Goal: Task Accomplishment & Management: Complete application form

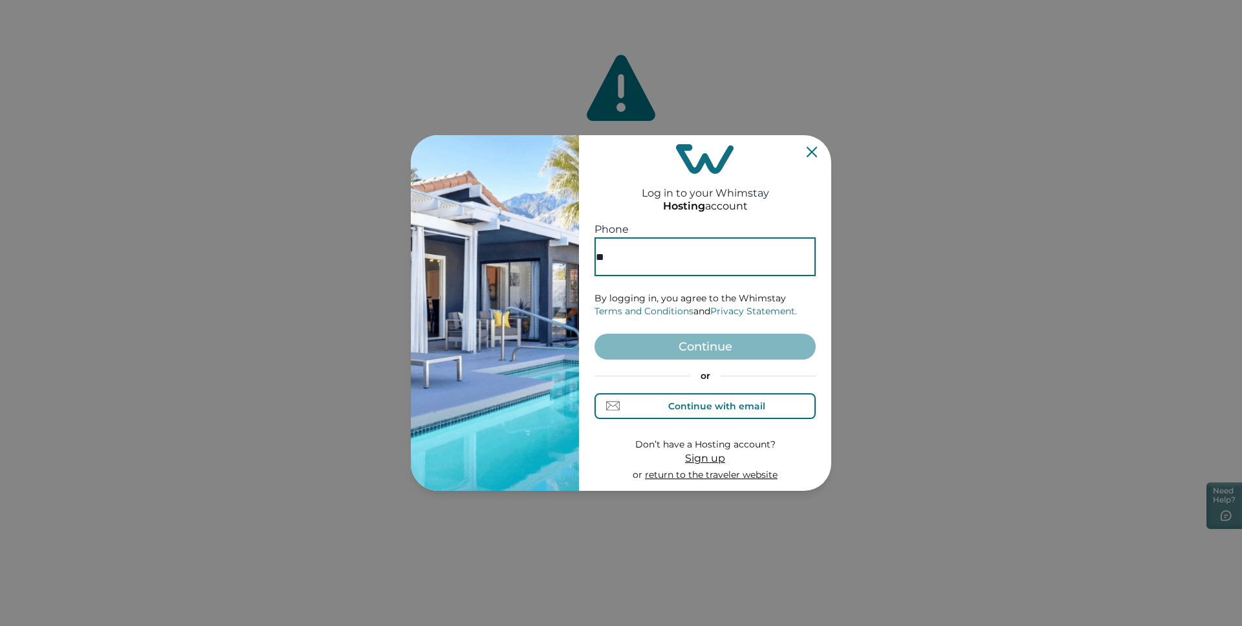
click at [748, 401] on div "Continue with email" at bounding box center [716, 406] width 97 height 10
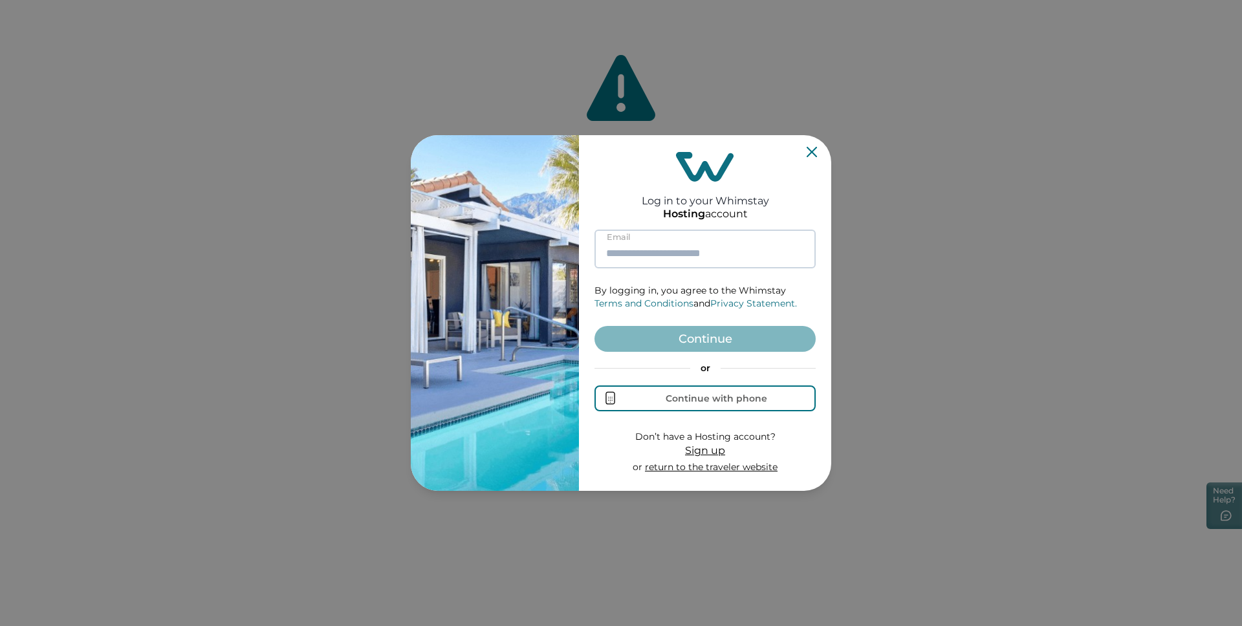
click at [684, 265] on input at bounding box center [705, 249] width 221 height 39
type input "**********"
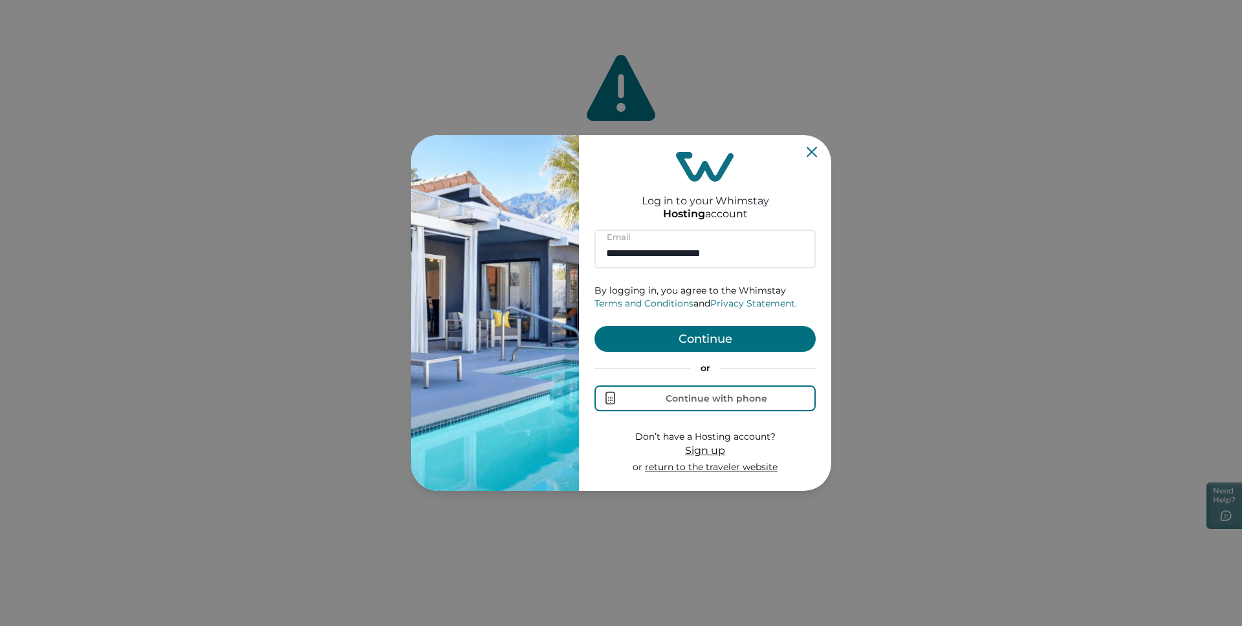
click at [720, 344] on button "Continue" at bounding box center [705, 339] width 221 height 26
type input "**********"
click at [745, 343] on button "Continue" at bounding box center [705, 339] width 221 height 26
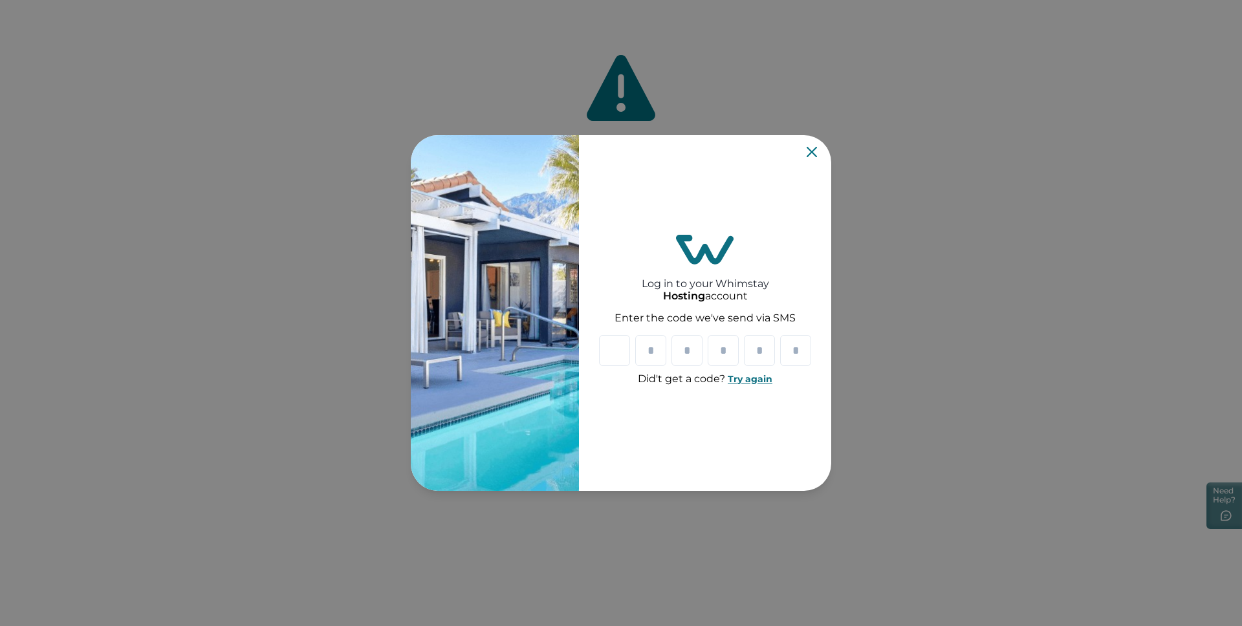
type input "*"
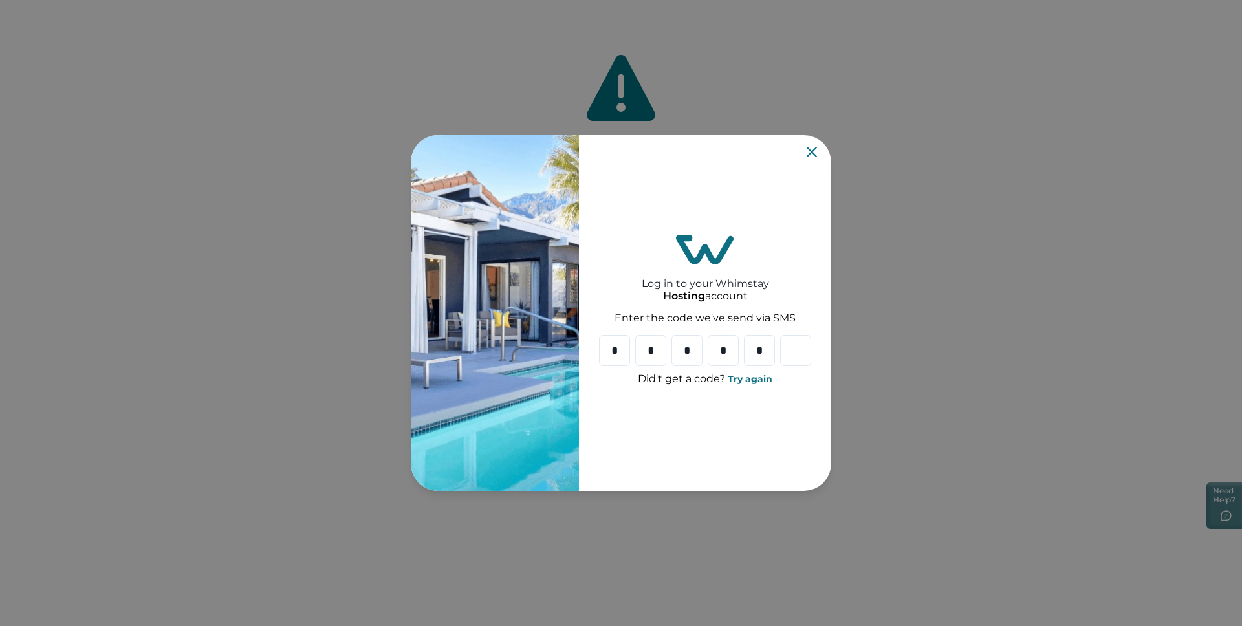
type input "*"
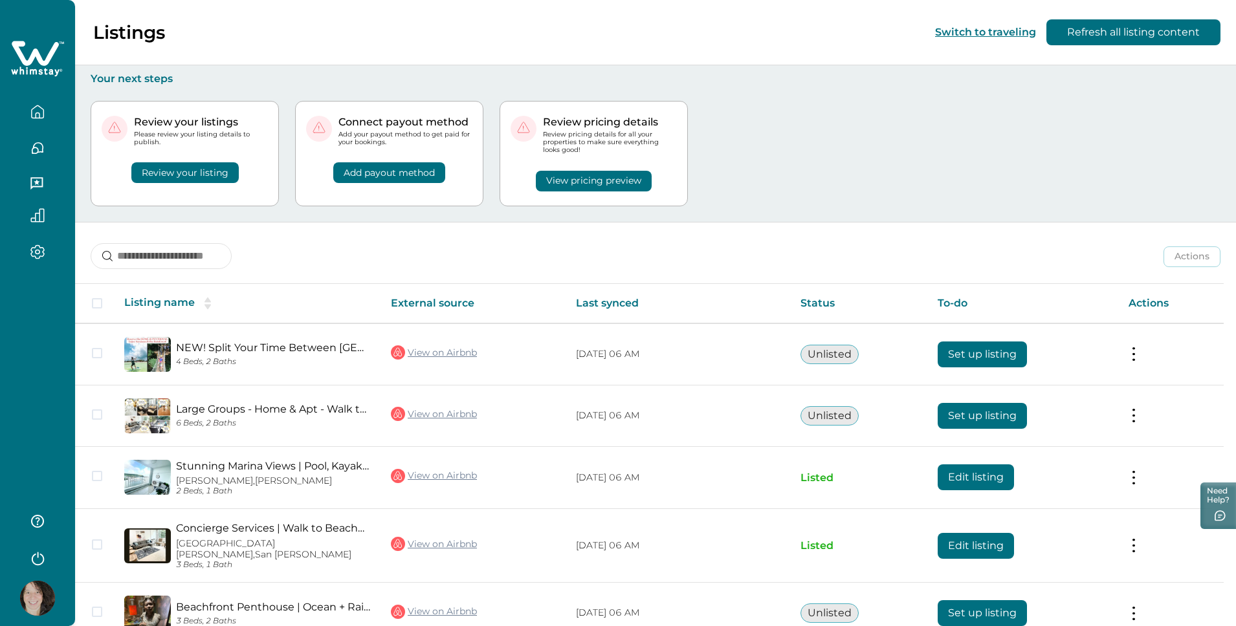
scroll to position [61, 0]
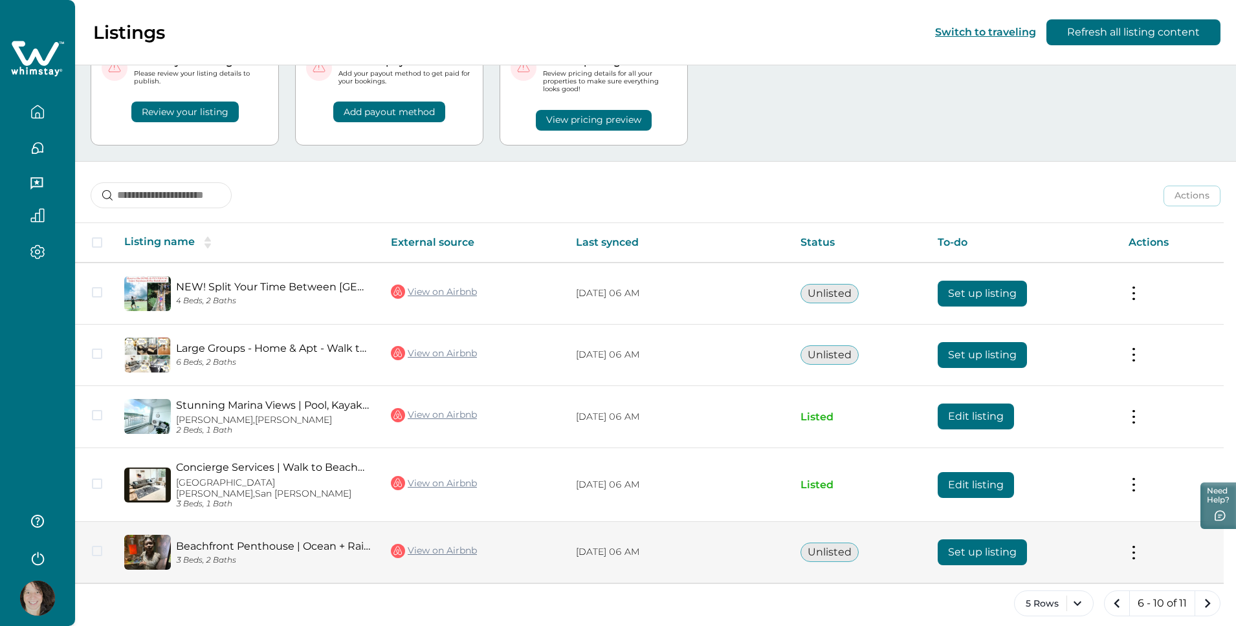
click at [1006, 541] on button "Set up listing" at bounding box center [981, 553] width 89 height 26
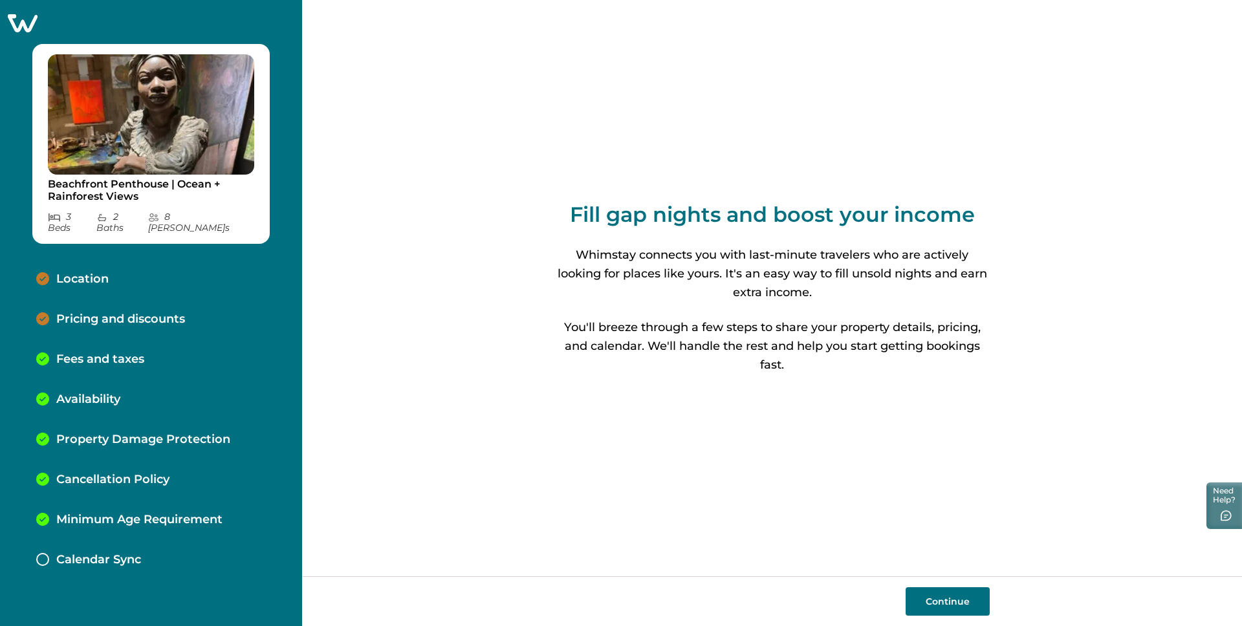
click at [96, 272] on p "Location" at bounding box center [82, 279] width 52 height 14
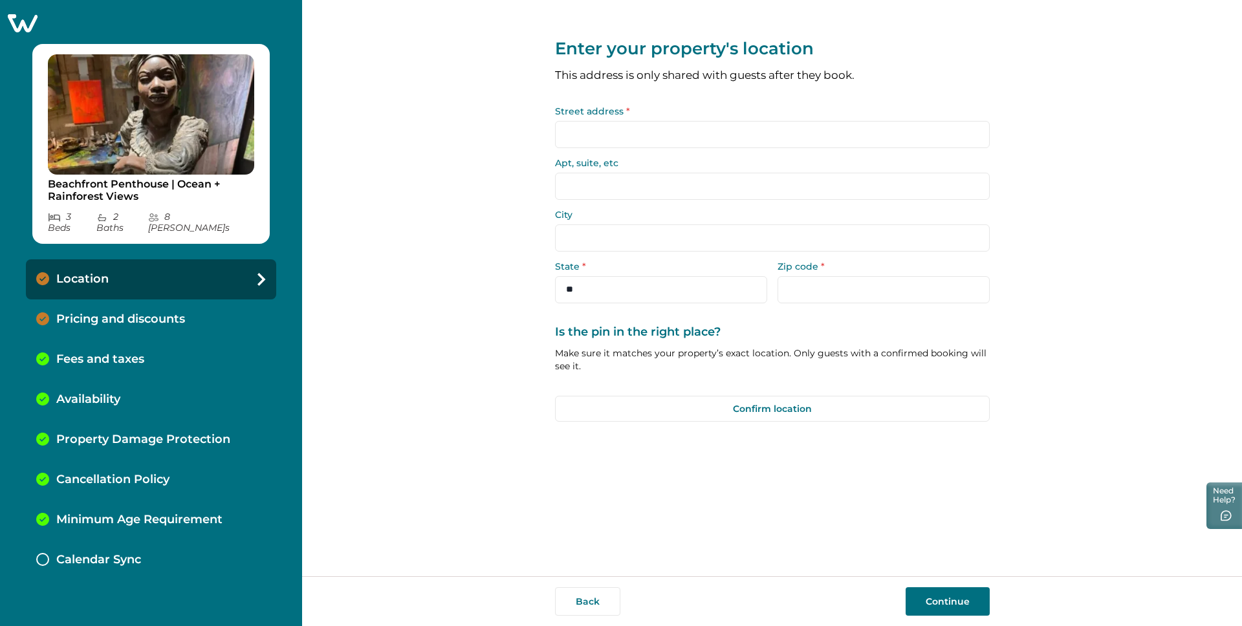
click at [632, 135] on input "Street address *" at bounding box center [772, 134] width 435 height 27
click at [631, 122] on input "Street address *" at bounding box center [772, 134] width 435 height 27
click at [631, 137] on input "Street address *" at bounding box center [772, 134] width 435 height 27
click at [179, 312] on p "Pricing and discounts" at bounding box center [120, 319] width 129 height 14
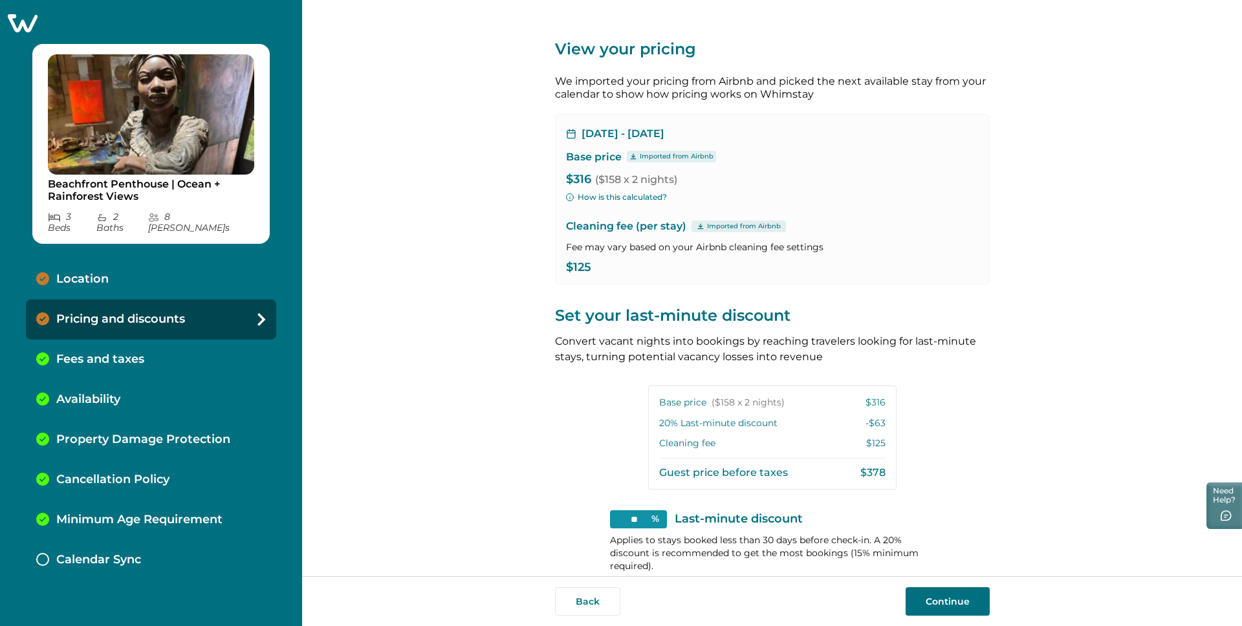
click at [168, 267] on div "Location" at bounding box center [151, 279] width 250 height 40
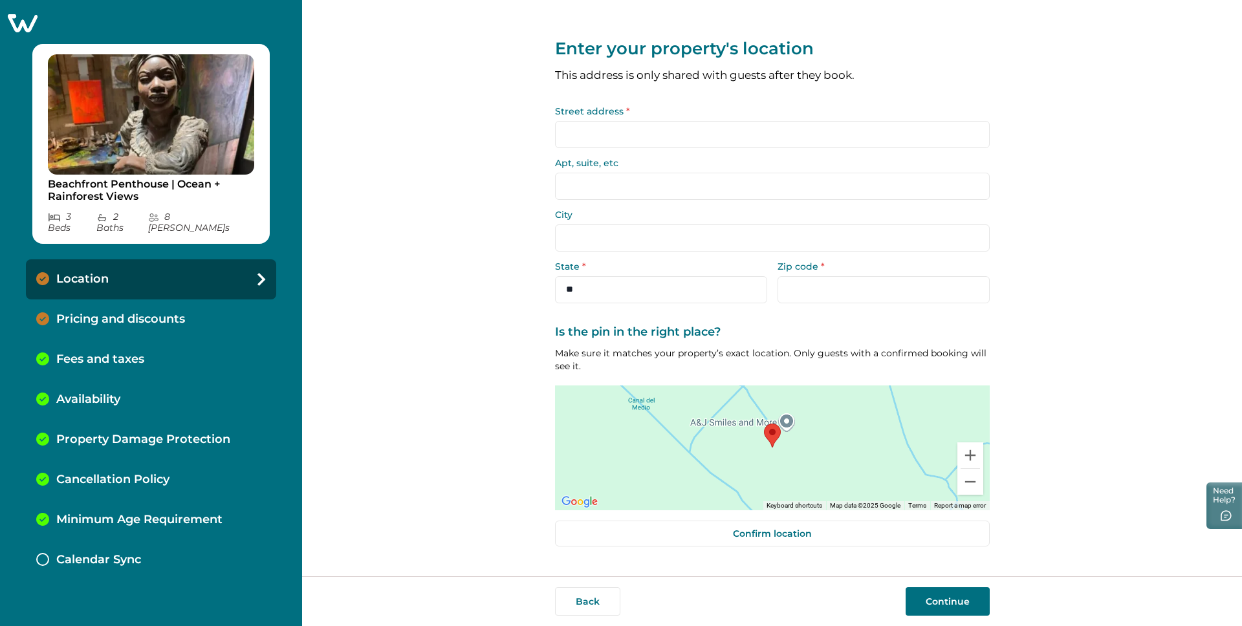
click at [613, 135] on input "Street address *" at bounding box center [772, 134] width 435 height 27
type input "**********"
click at [646, 232] on input "City" at bounding box center [772, 237] width 435 height 27
click at [649, 244] on input "City" at bounding box center [772, 237] width 435 height 27
click at [642, 237] on input "City" at bounding box center [772, 237] width 435 height 27
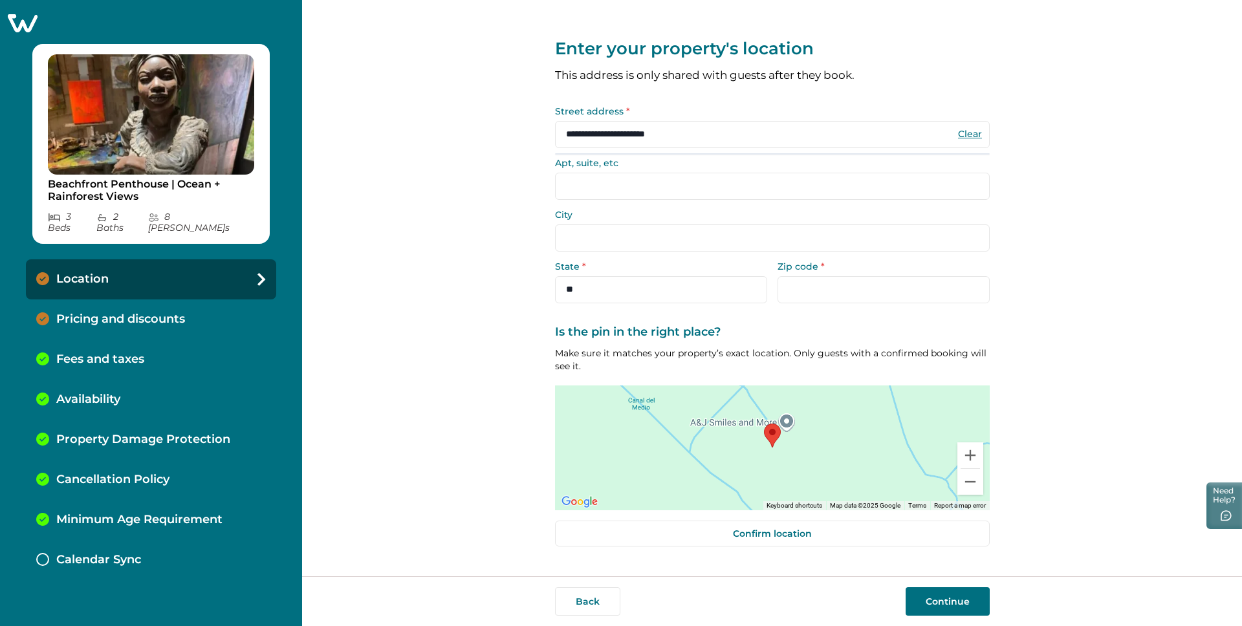
click at [642, 237] on input "City" at bounding box center [772, 237] width 435 height 27
click at [642, 241] on input "City" at bounding box center [772, 237] width 435 height 27
click at [659, 237] on input "City" at bounding box center [772, 237] width 435 height 27
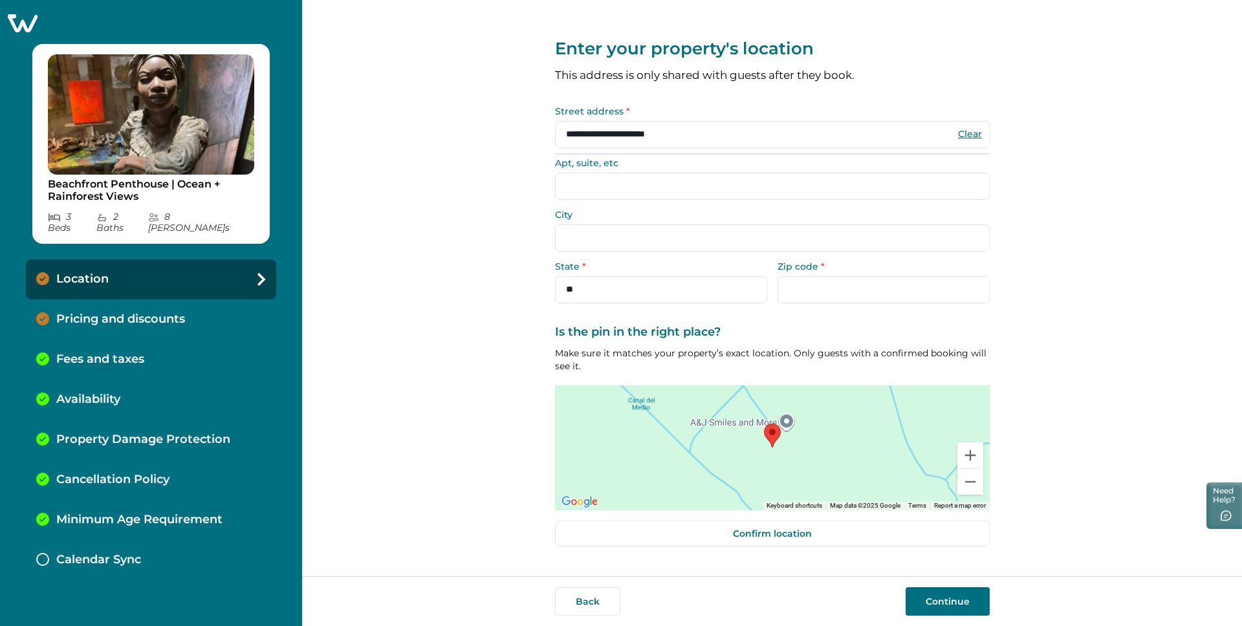
click at [611, 246] on input "City" at bounding box center [772, 237] width 435 height 27
click at [791, 271] on label "Zip code *" at bounding box center [880, 266] width 204 height 9
click at [791, 276] on input "Zip code *" at bounding box center [884, 289] width 212 height 27
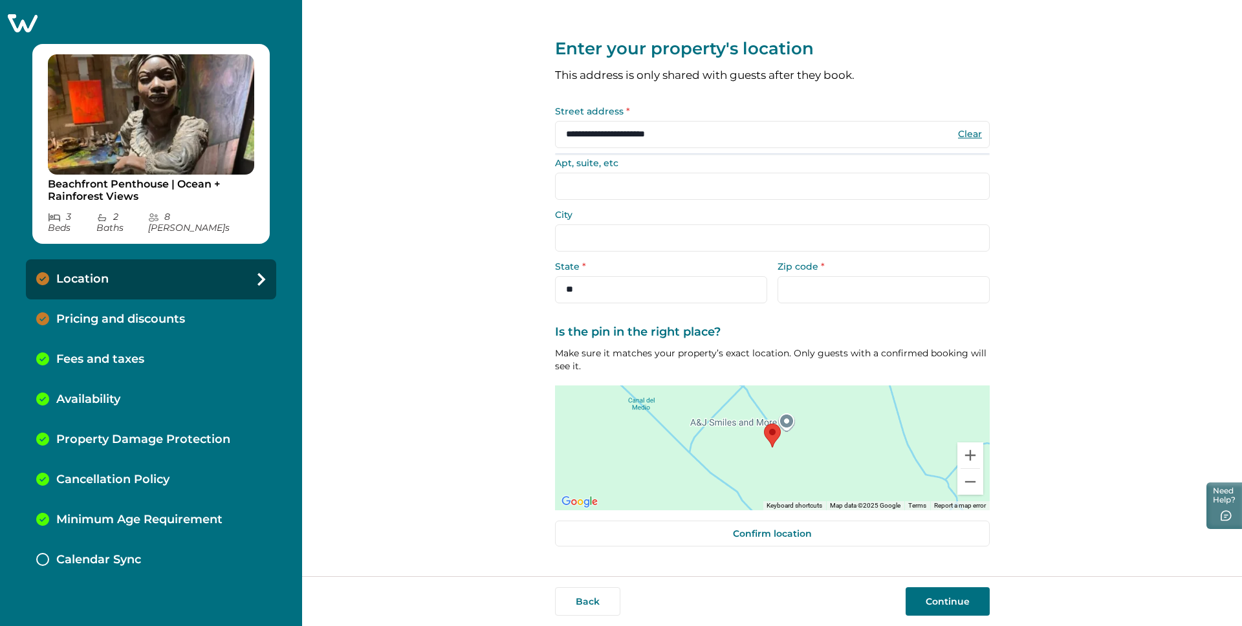
drag, startPoint x: 791, startPoint y: 270, endPoint x: 668, endPoint y: 274, distance: 123.0
click at [790, 270] on label "Zip code *" at bounding box center [880, 266] width 204 height 9
click at [790, 276] on input "Zip code *" at bounding box center [884, 289] width 212 height 27
click at [615, 168] on label "Apt, suite, etc" at bounding box center [768, 163] width 427 height 9
click at [615, 173] on input "Apt, suite, etc" at bounding box center [772, 186] width 435 height 27
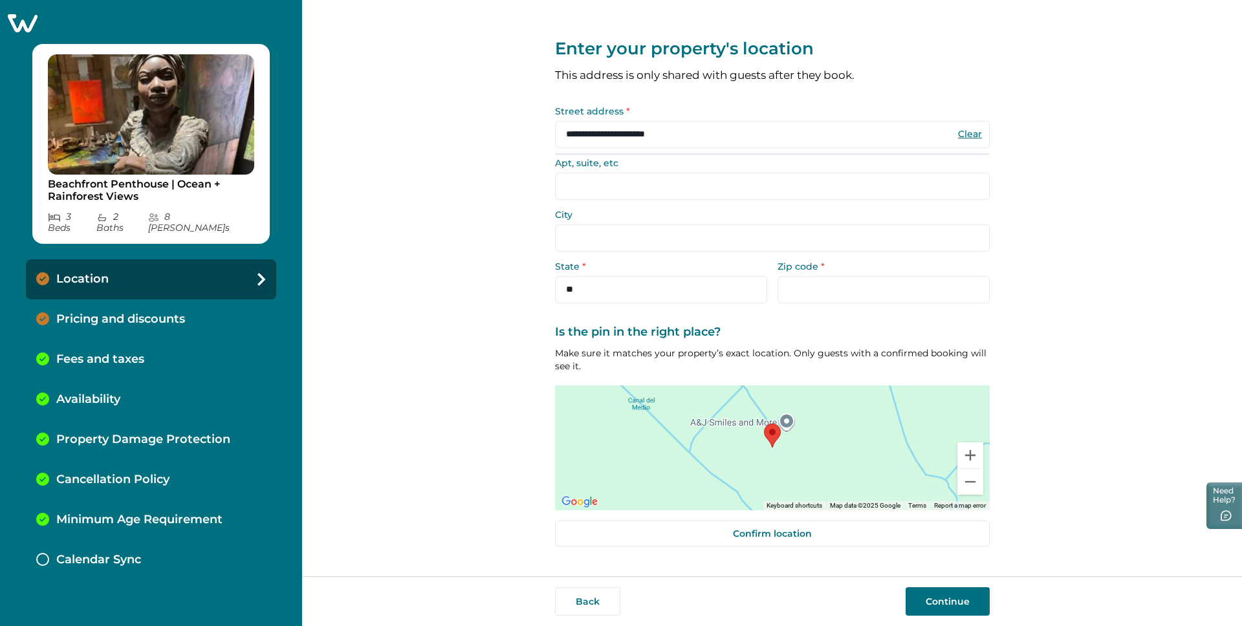
click at [699, 138] on input "**********" at bounding box center [772, 134] width 435 height 27
click at [703, 137] on input "**********" at bounding box center [772, 134] width 435 height 27
click at [695, 206] on form "**********" at bounding box center [772, 205] width 435 height 197
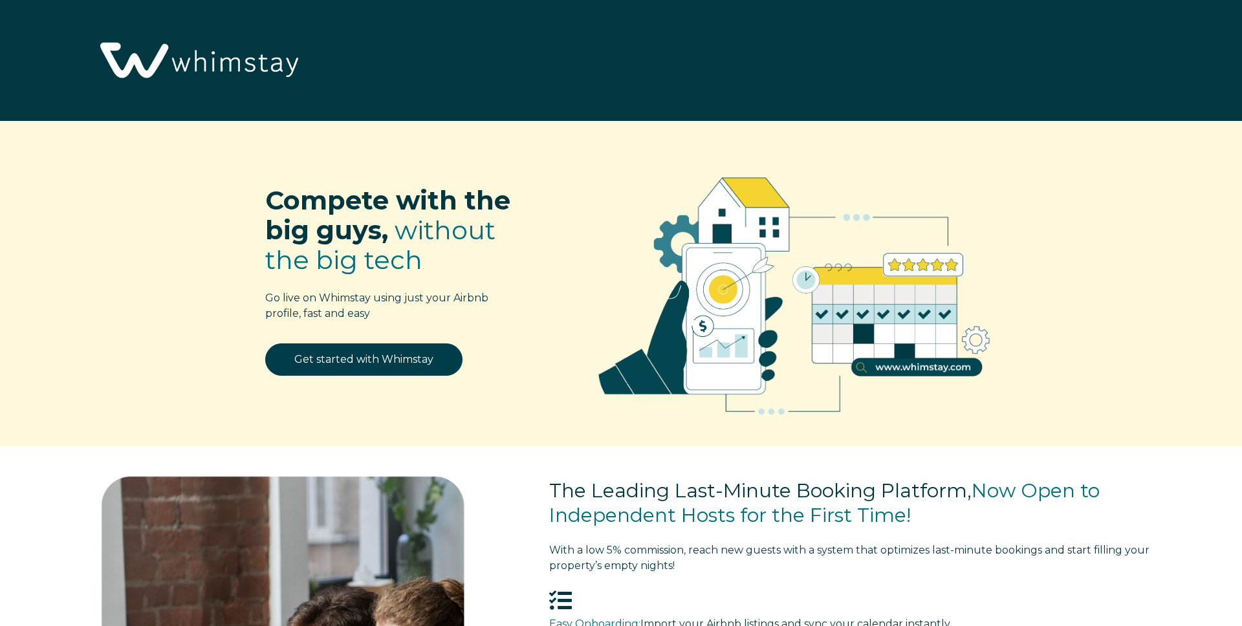
select select "US"
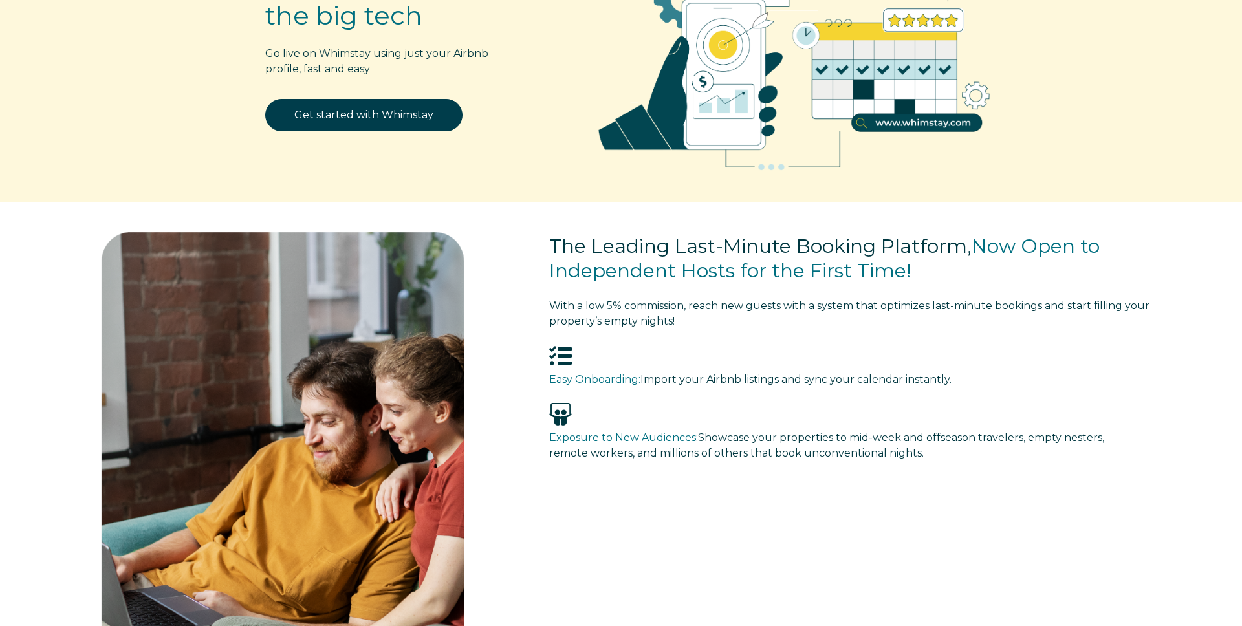
scroll to position [222, 0]
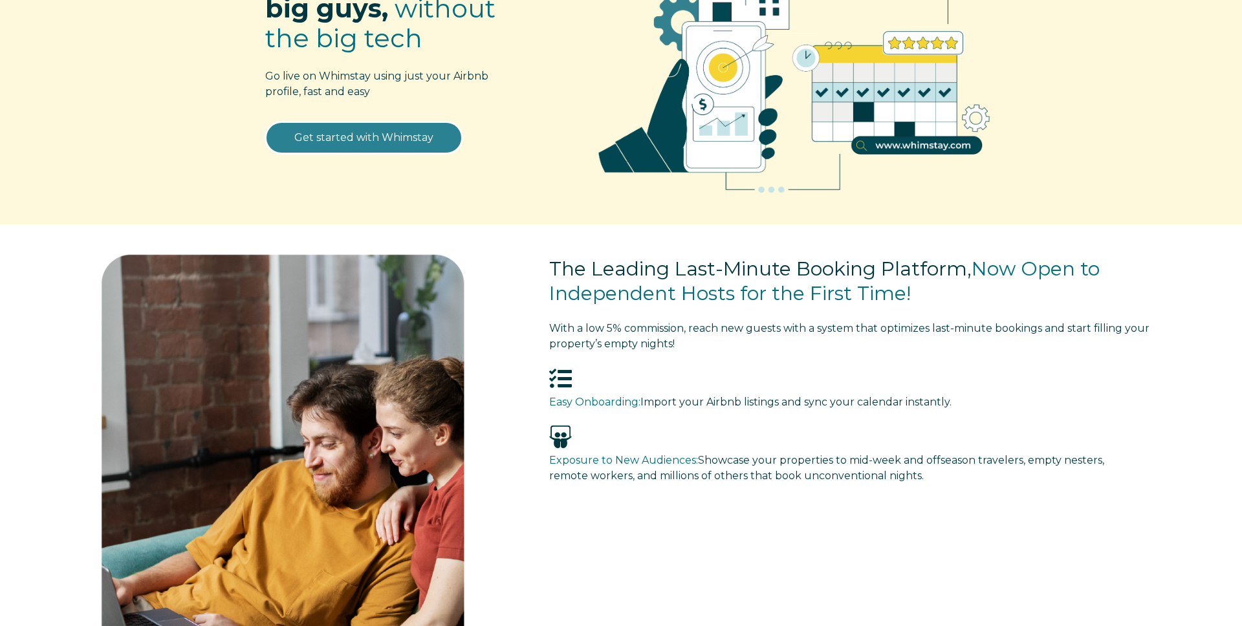
click at [421, 147] on link "Get started with Whimstay" at bounding box center [363, 138] width 197 height 32
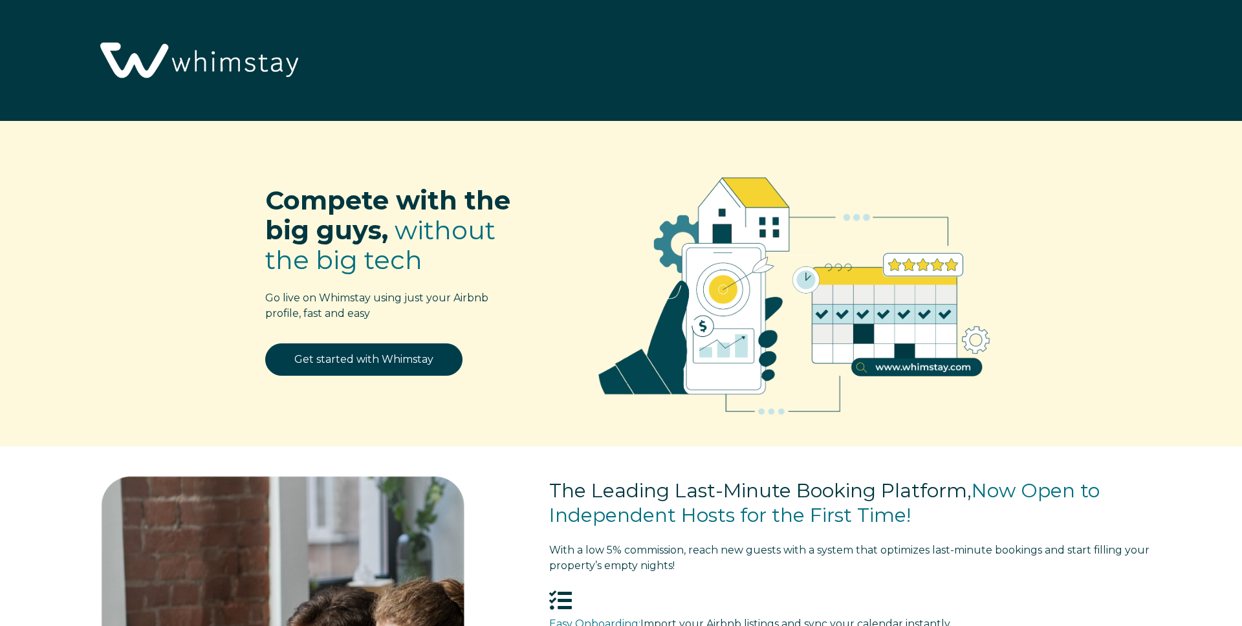
scroll to position [1856, 0]
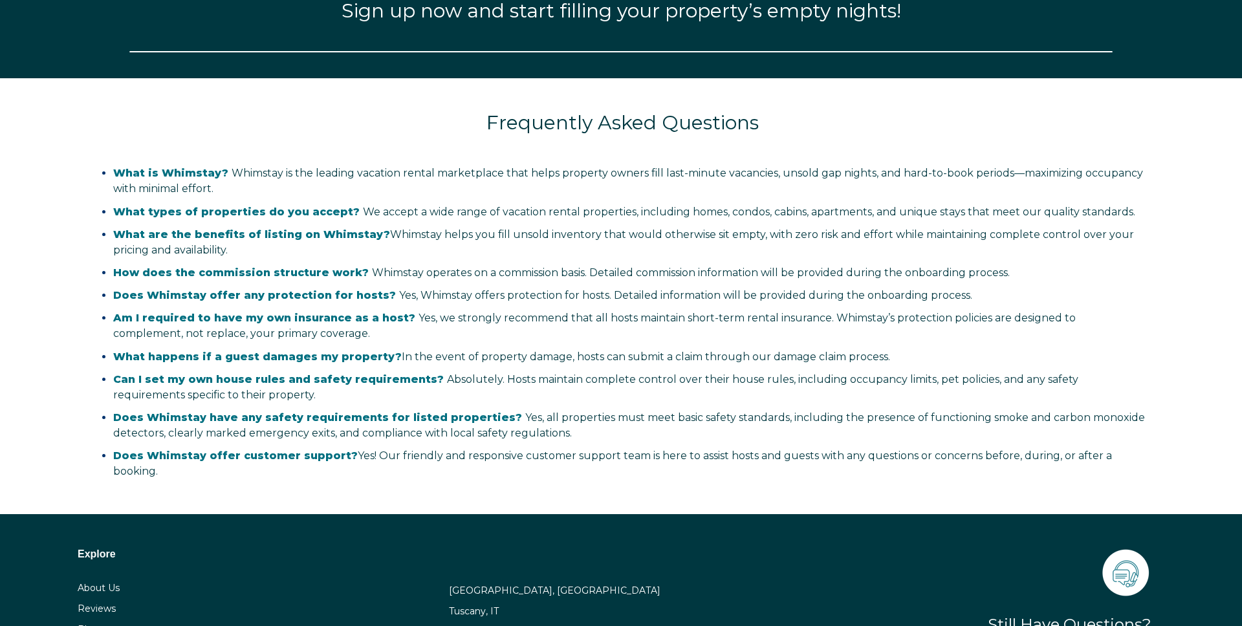
select select "US"
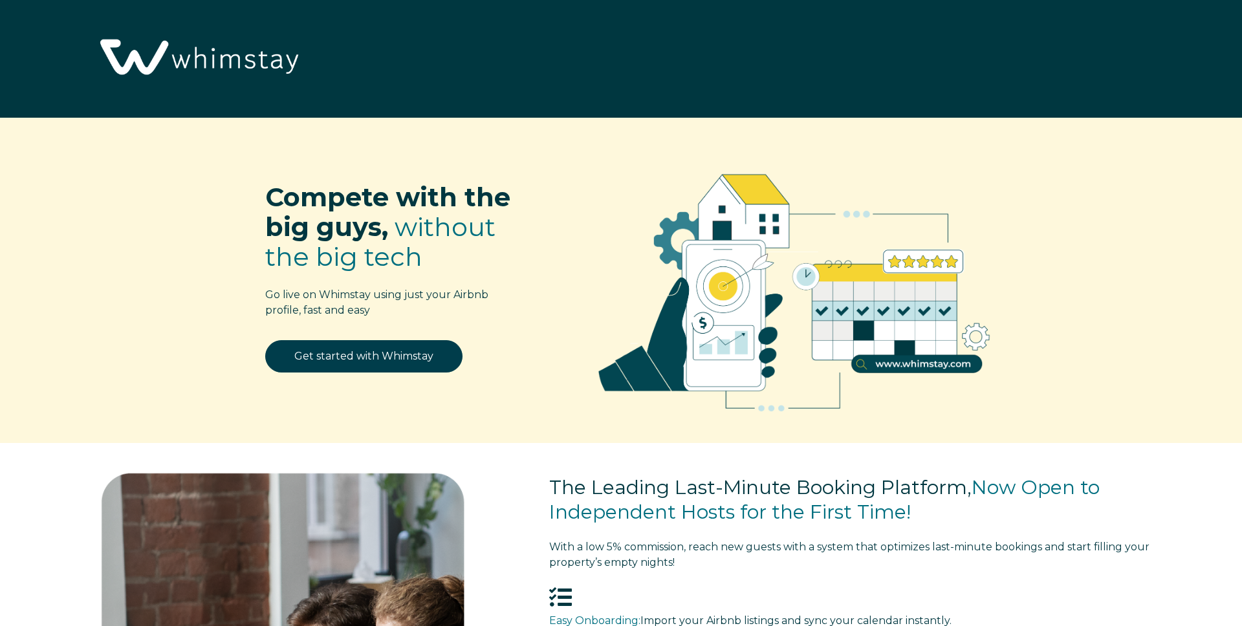
scroll to position [0, 0]
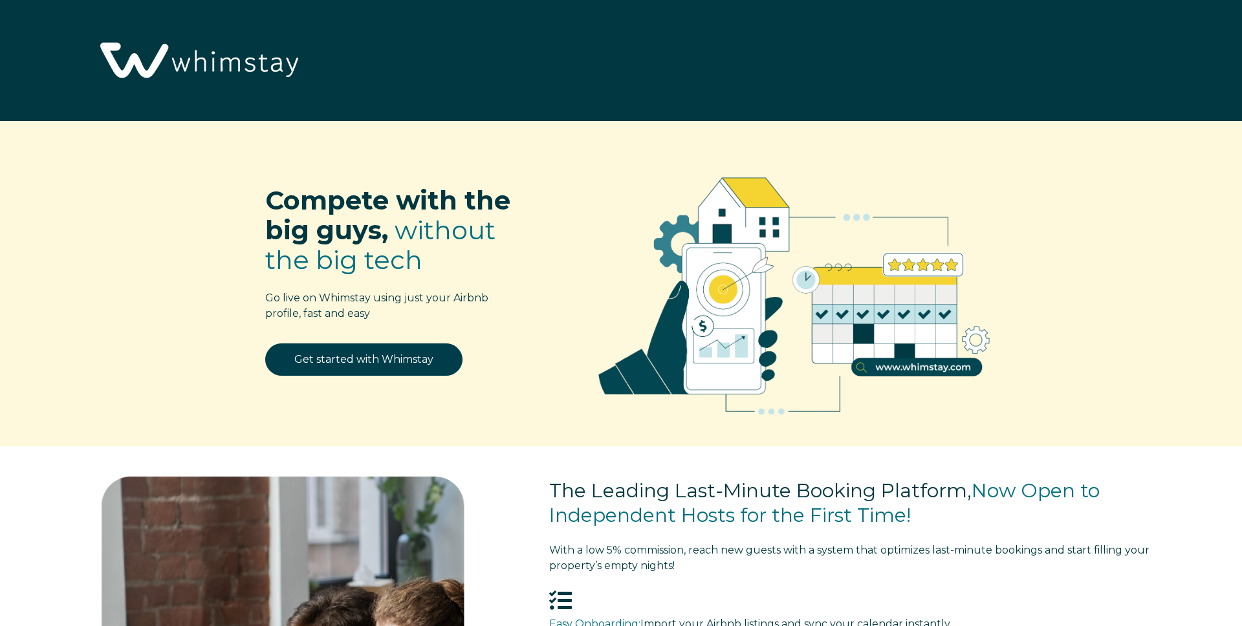
select select "US"
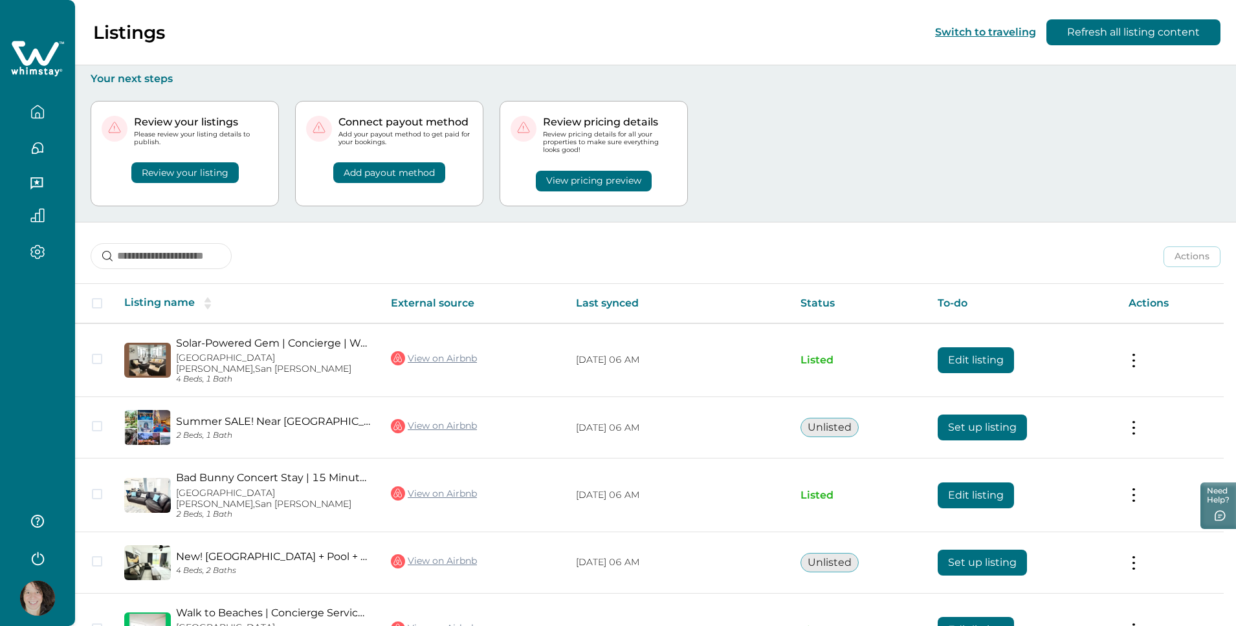
scroll to position [62, 0]
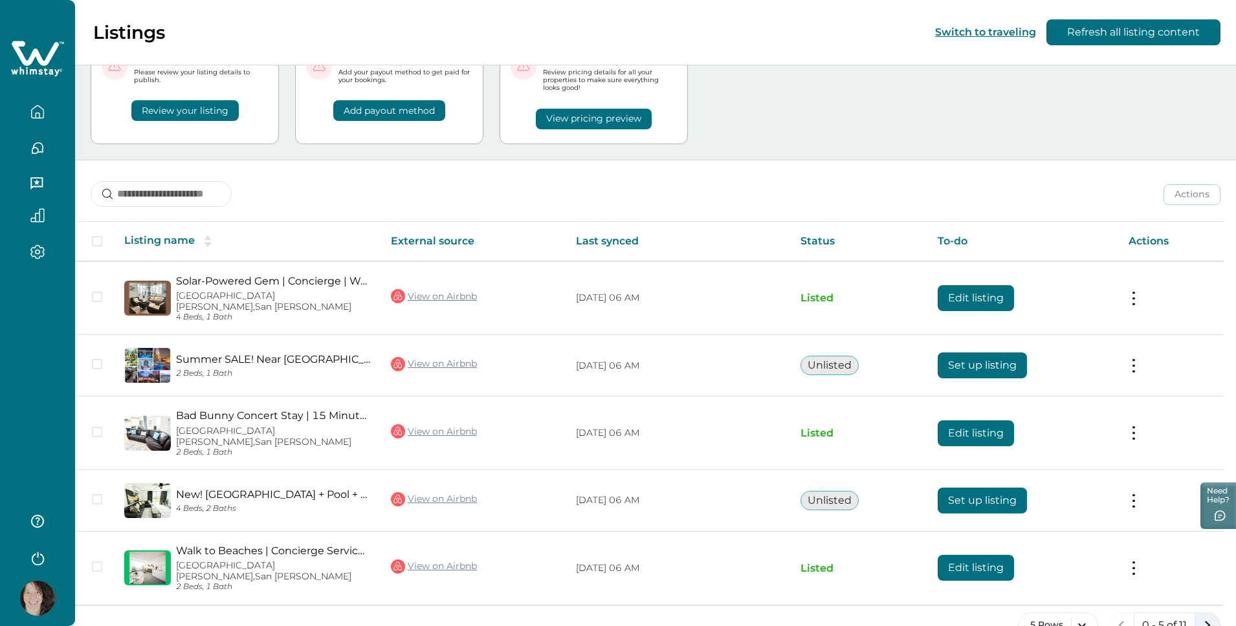
click at [1207, 621] on icon "next page" at bounding box center [1208, 625] width 6 height 9
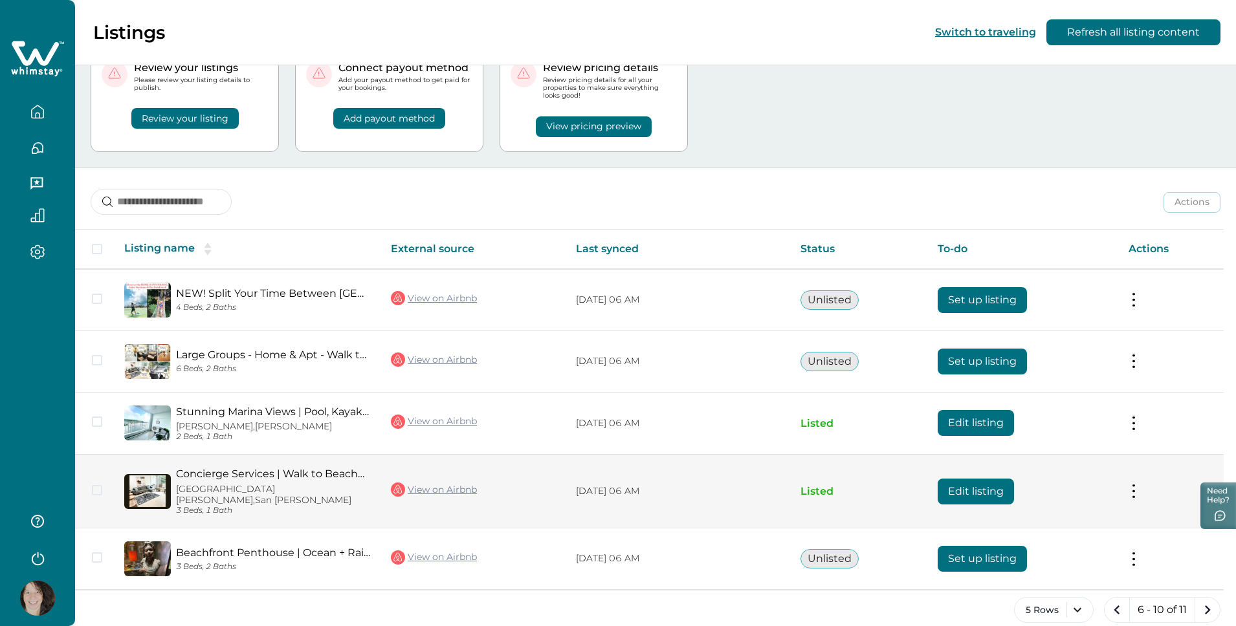
scroll to position [61, 0]
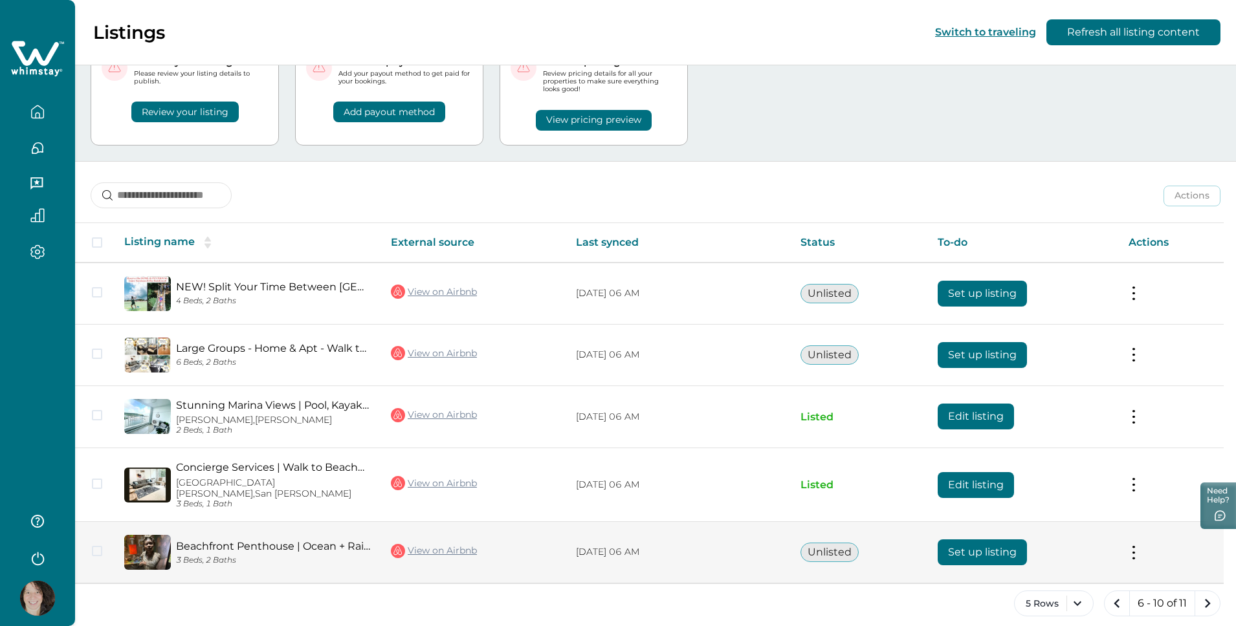
click at [1136, 545] on button at bounding box center [1133, 552] width 10 height 14
click at [1001, 540] on button "Set up listing" at bounding box center [981, 553] width 89 height 26
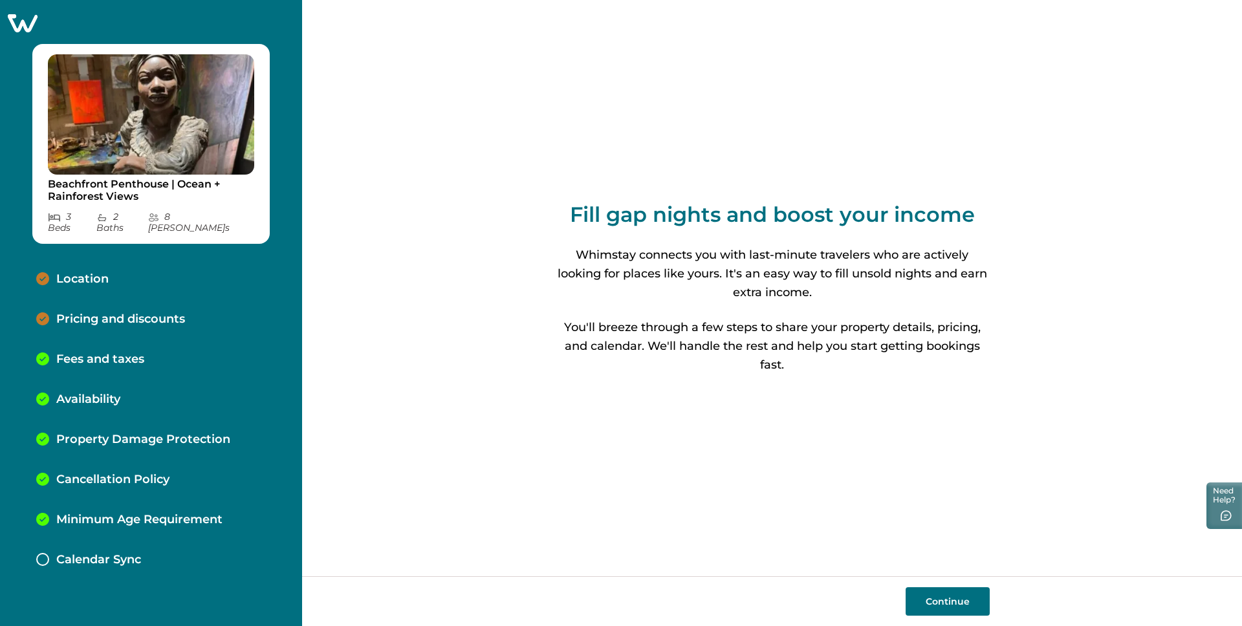
click at [939, 598] on button "Continue" at bounding box center [948, 601] width 84 height 28
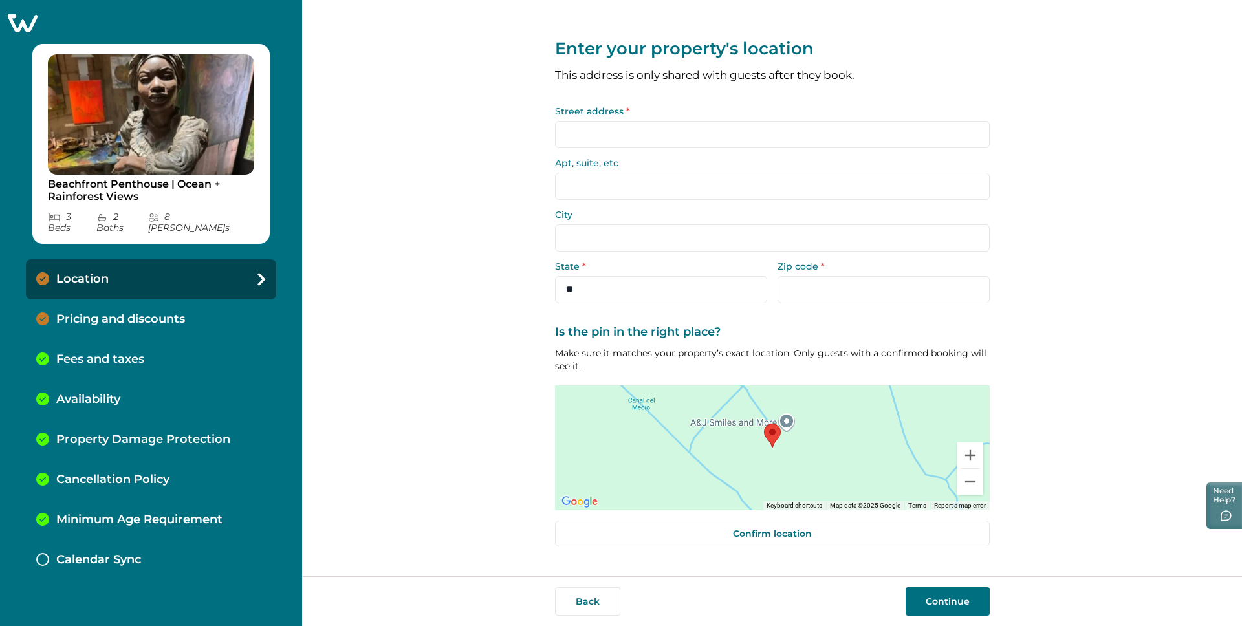
click at [743, 138] on input "Street address *" at bounding box center [772, 134] width 435 height 27
type input "**********"
click at [859, 213] on label "City" at bounding box center [768, 214] width 427 height 9
click at [859, 224] on input "City" at bounding box center [772, 237] width 435 height 27
click at [853, 235] on input "City" at bounding box center [772, 237] width 435 height 27
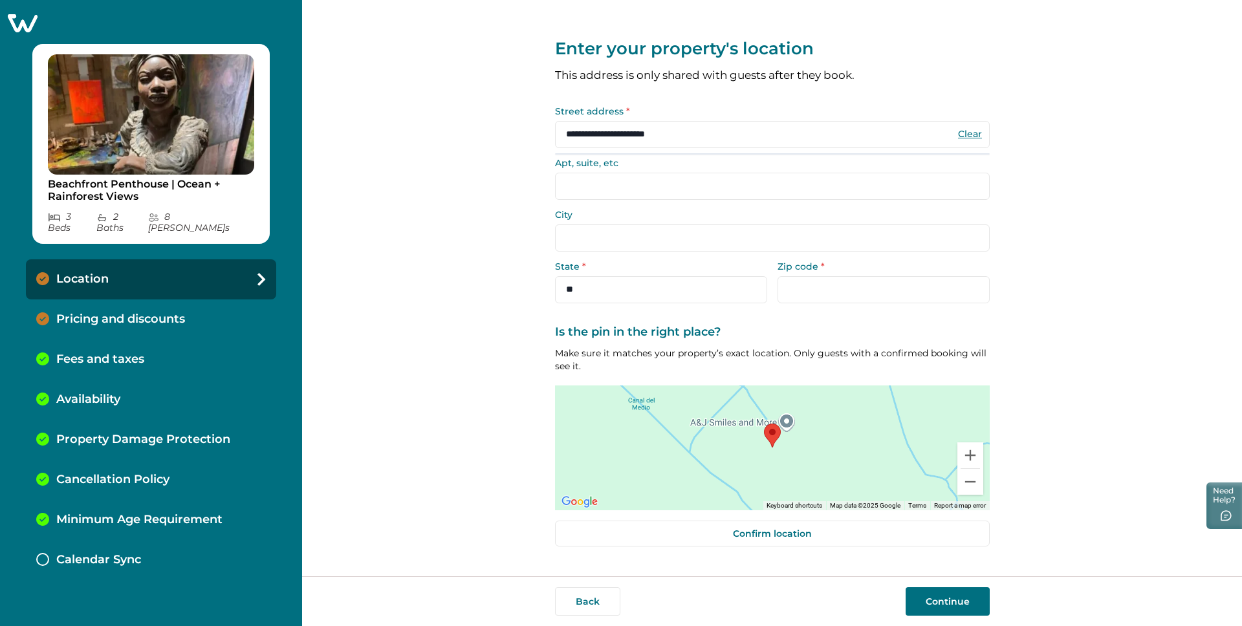
click at [853, 235] on input "City" at bounding box center [772, 237] width 435 height 27
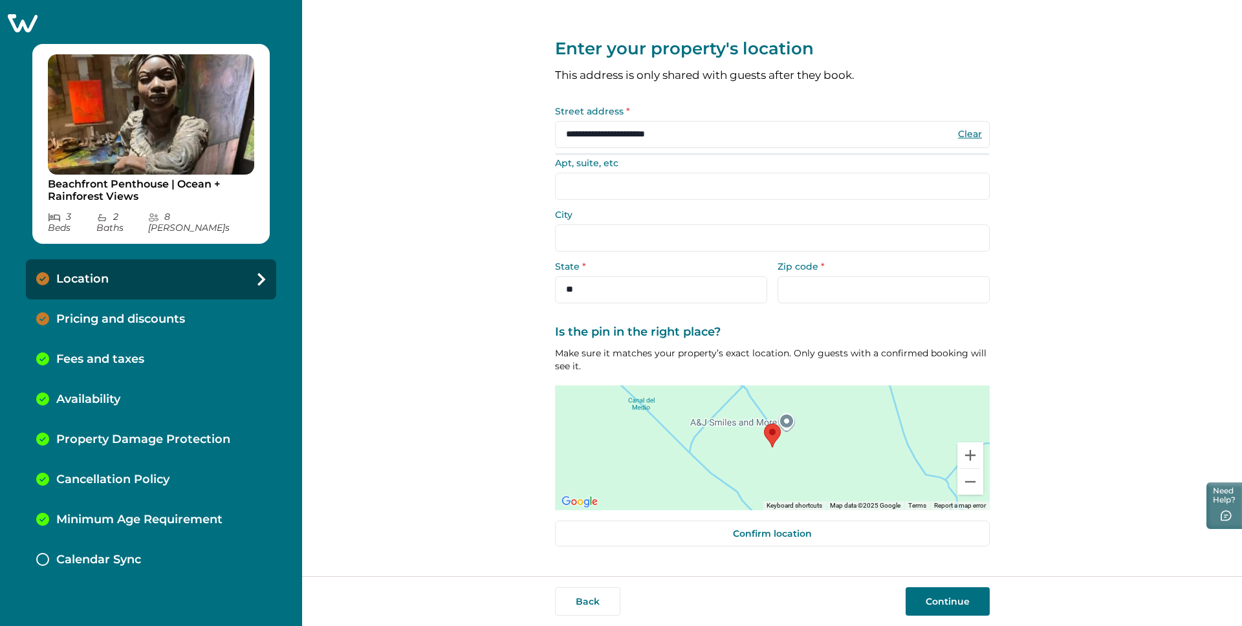
click at [853, 235] on input "City" at bounding box center [772, 237] width 435 height 27
